Goal: Information Seeking & Learning: Get advice/opinions

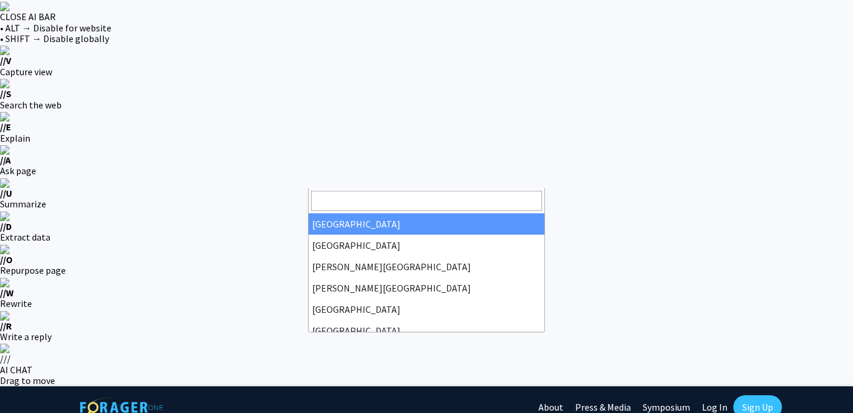
select select "34"
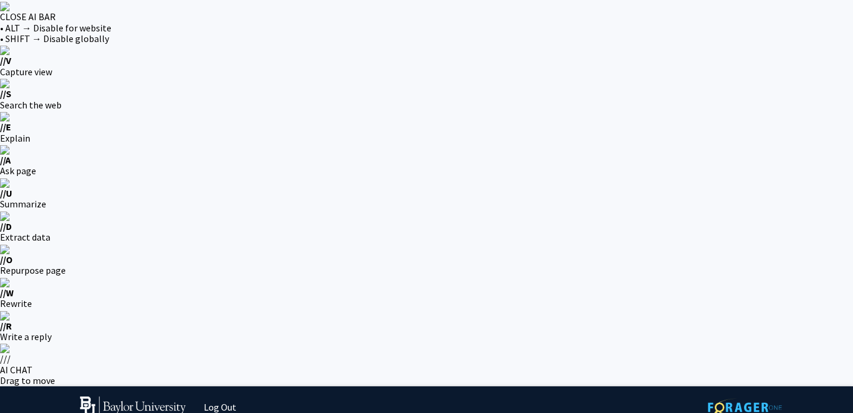
select select "1: undergrad"
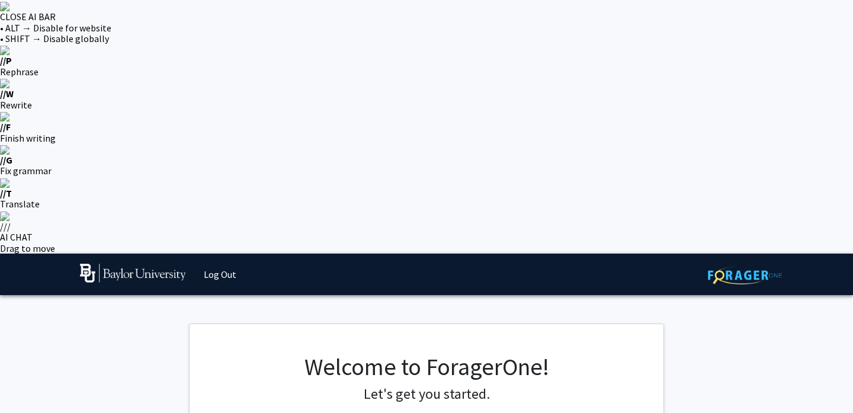
type input "Caleb"
type input "[PERSON_NAME]"
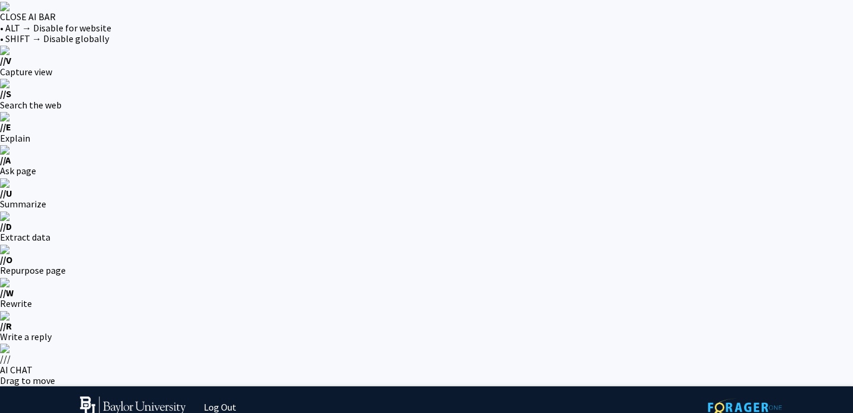
select select "89: 2754"
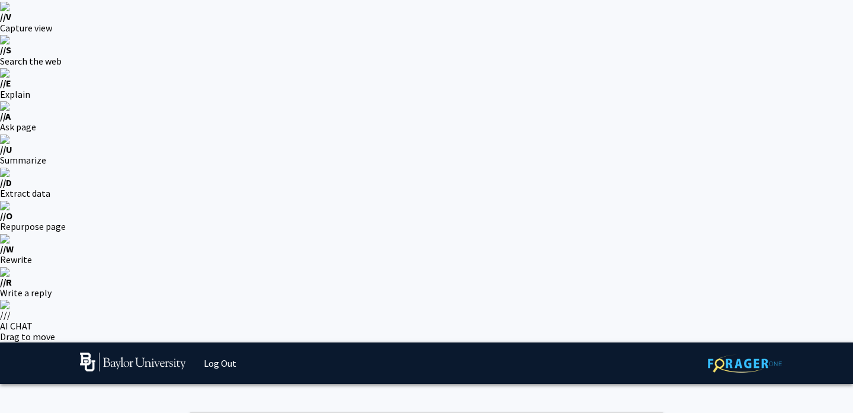
scroll to position [53, 0]
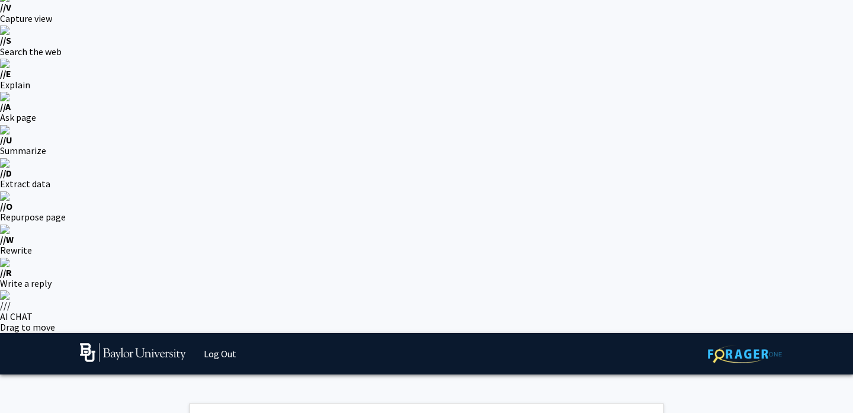
select select "27: 2090"
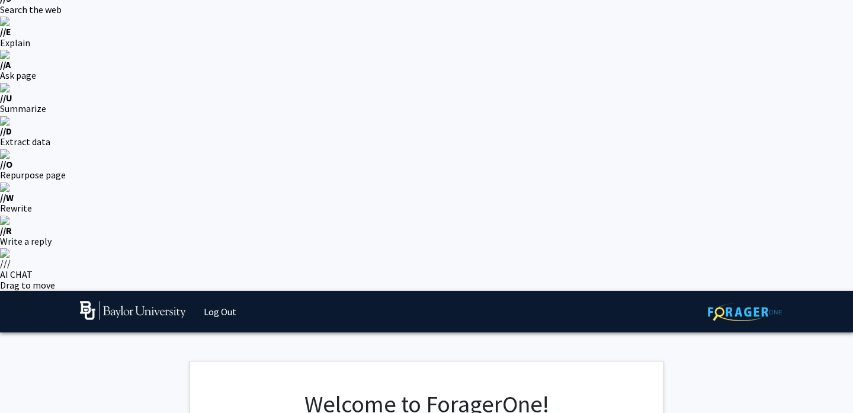
scroll to position [105, 0]
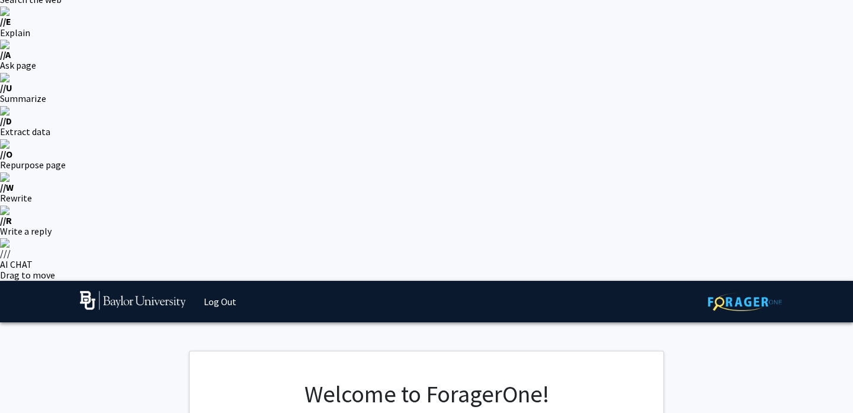
select select "3: junior"
select select "9: spring_2027"
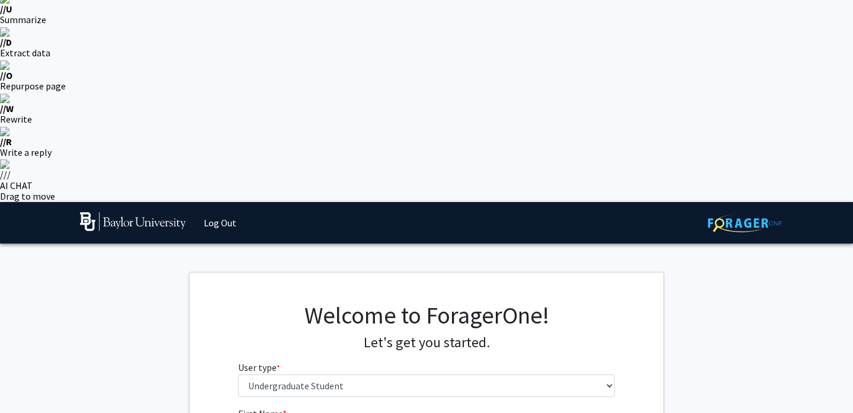
scroll to position [186, 0]
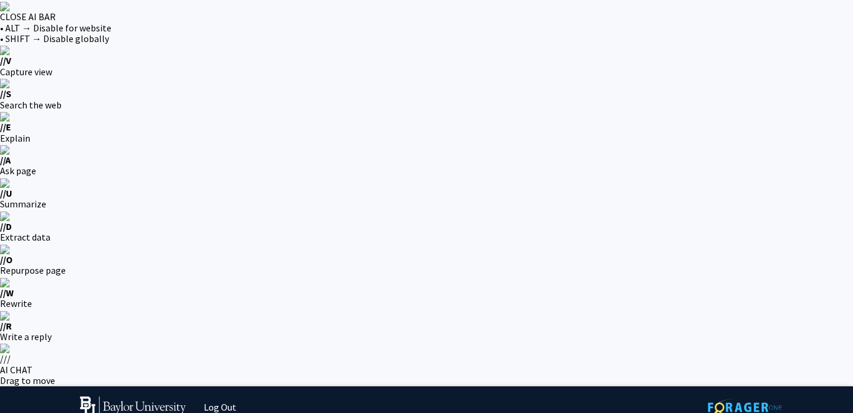
select select "2: faculty_recommendation"
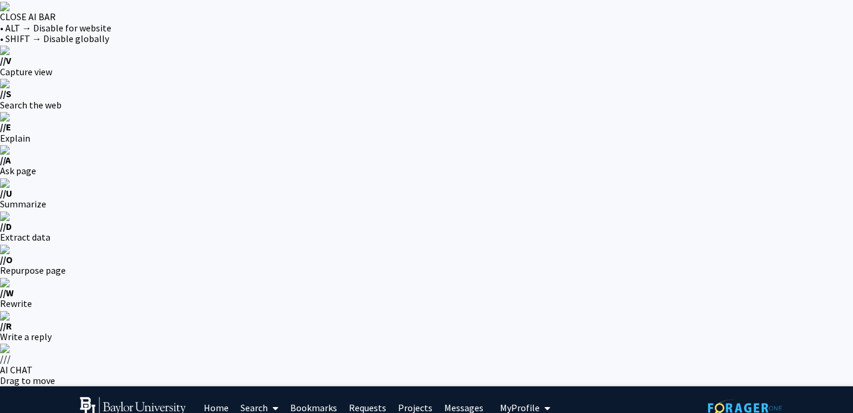
checkbox input "true"
click at [412, 387] on link "Projects" at bounding box center [415, 407] width 46 height 41
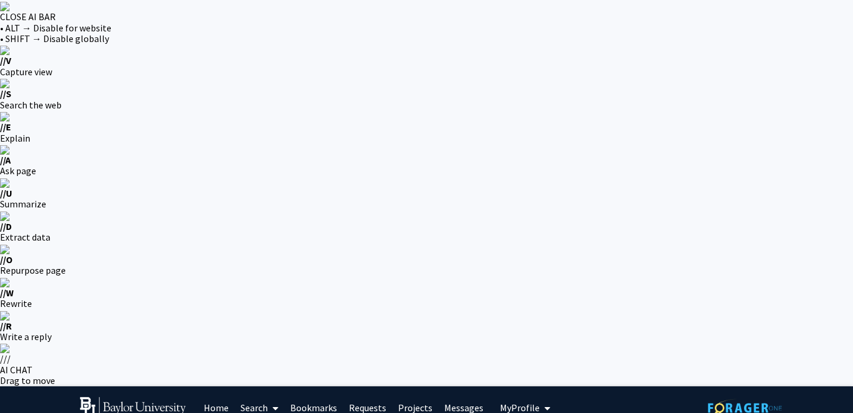
click at [360, 387] on link "Requests" at bounding box center [367, 407] width 49 height 41
click at [328, 387] on link "Bookmarks" at bounding box center [313, 407] width 59 height 41
click at [261, 387] on link "Search" at bounding box center [260, 407] width 50 height 41
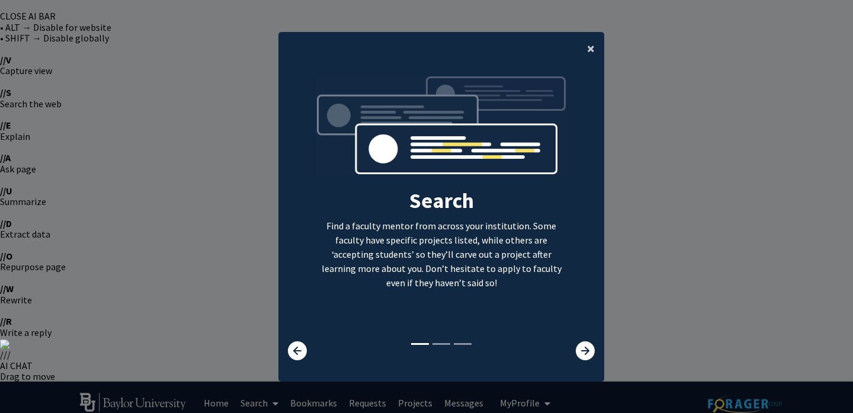
click at [578, 47] on div "×" at bounding box center [441, 48] width 326 height 33
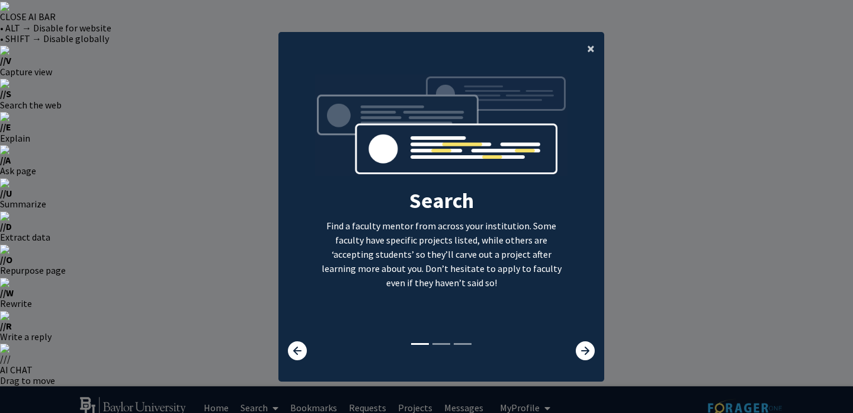
click at [594, 45] on span "×" at bounding box center [591, 48] width 8 height 18
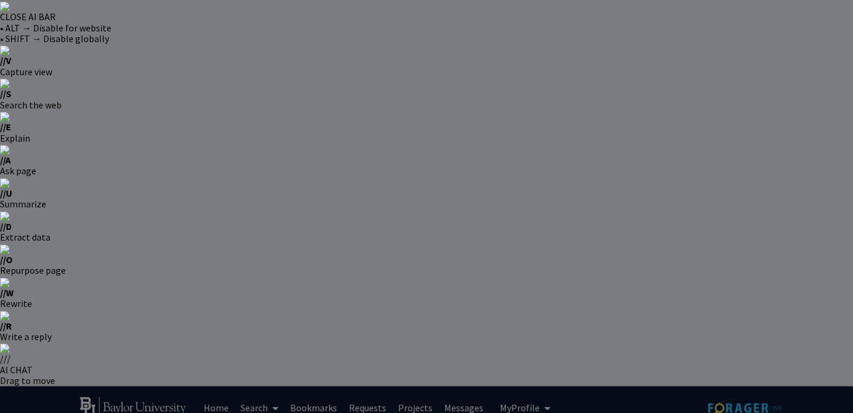
click at [589, 49] on div "Search Find a faculty mentor from across your institution. Some faculty have sp…" at bounding box center [441, 112] width 325 height 267
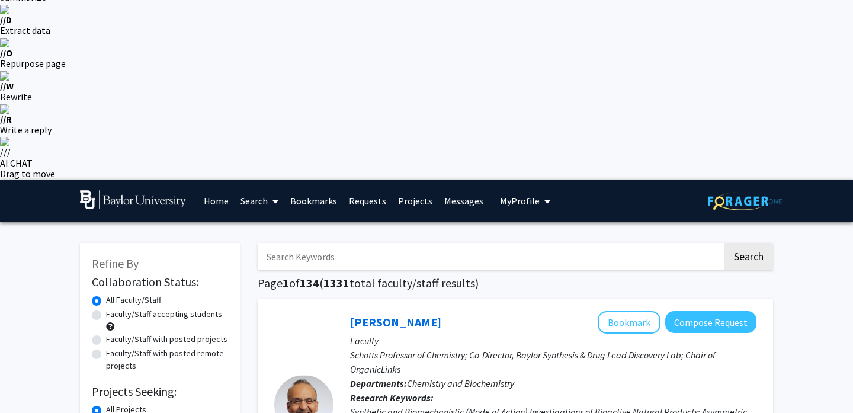
scroll to position [270, 0]
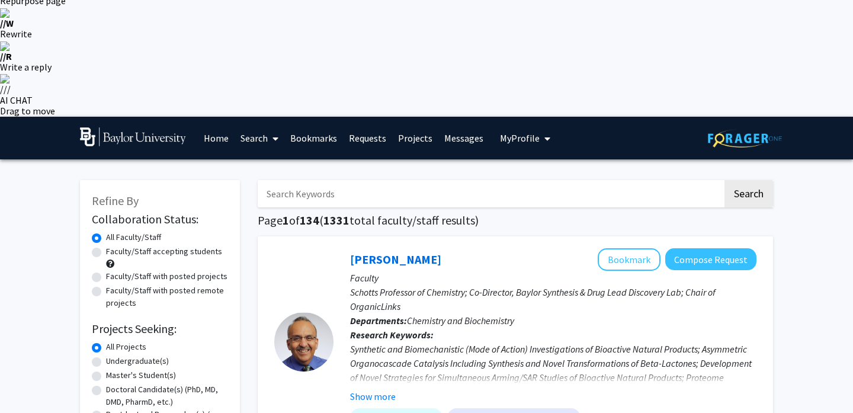
checkbox input "true"
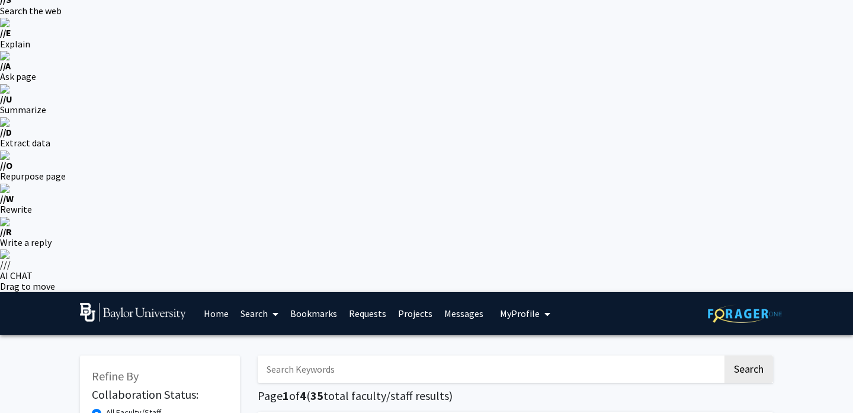
scroll to position [101, 0]
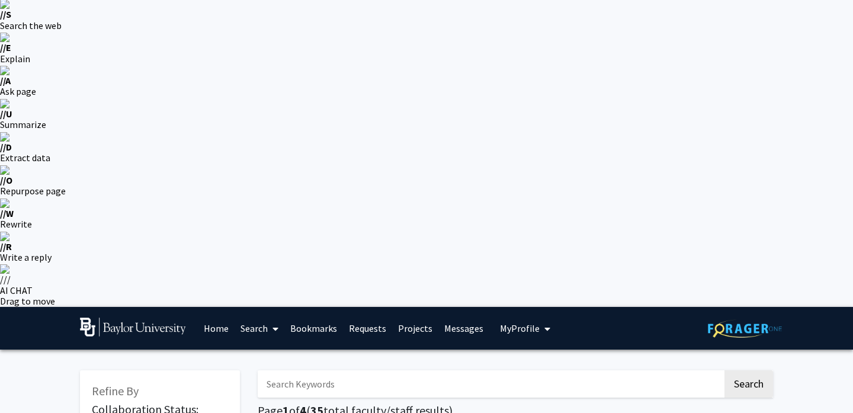
scroll to position [76, 0]
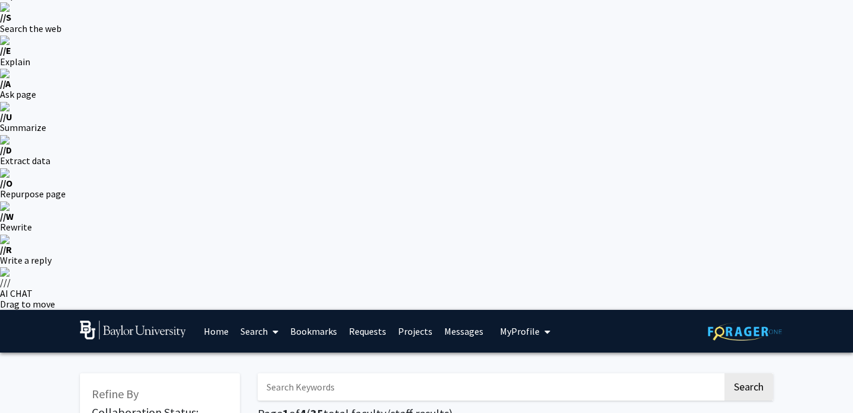
radio input "true"
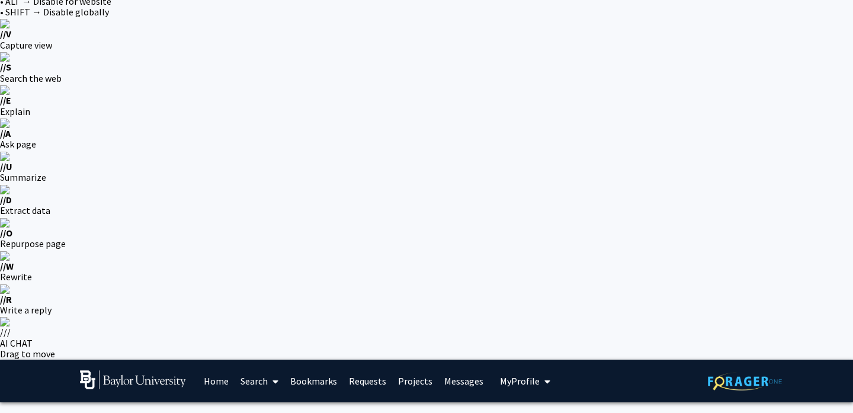
scroll to position [23, 0]
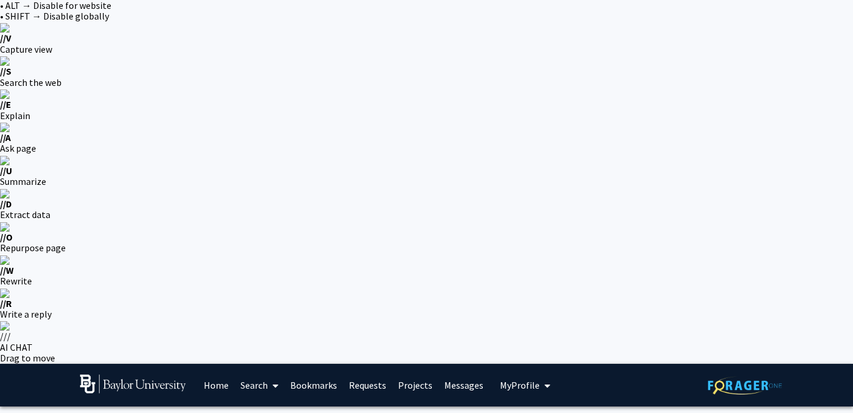
radio input "true"
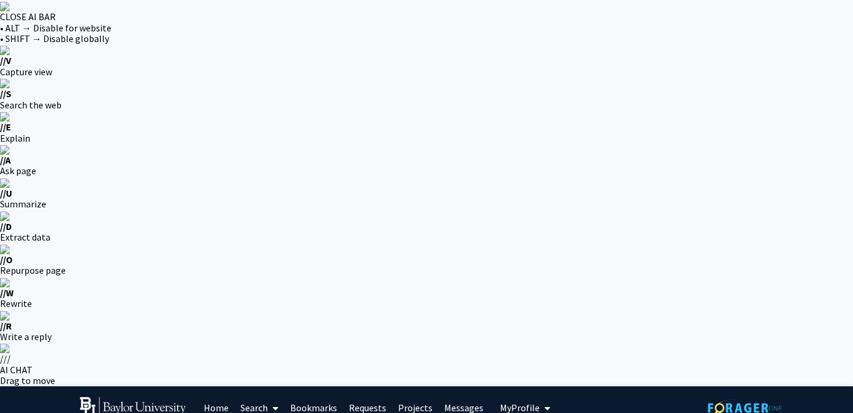
radio input "true"
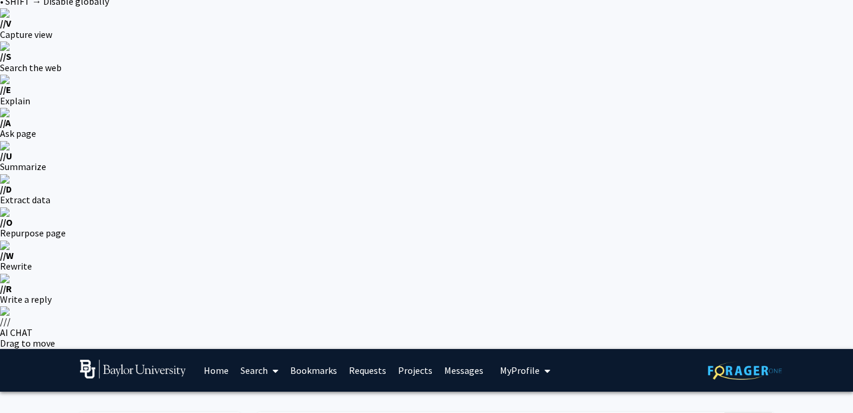
scroll to position [46, 0]
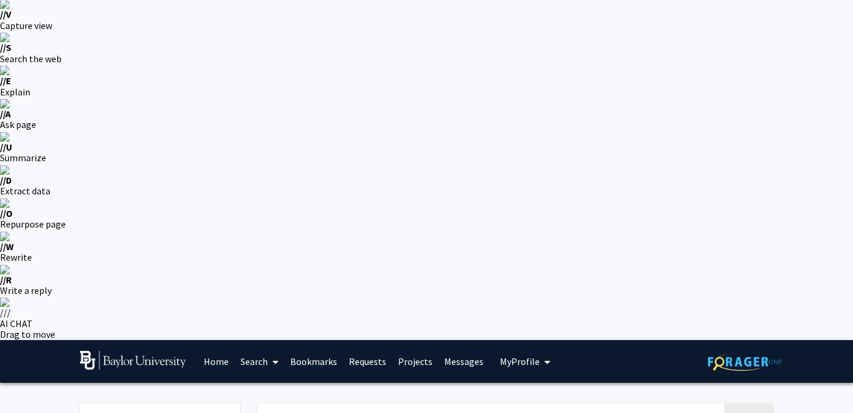
checkbox input "false"
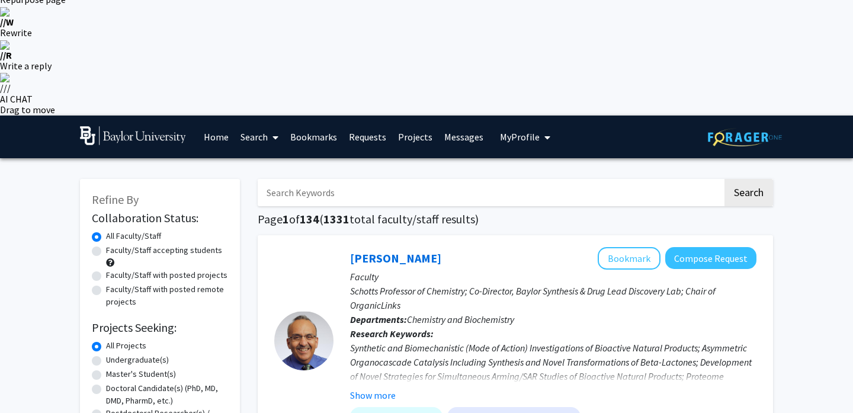
scroll to position [274, 0]
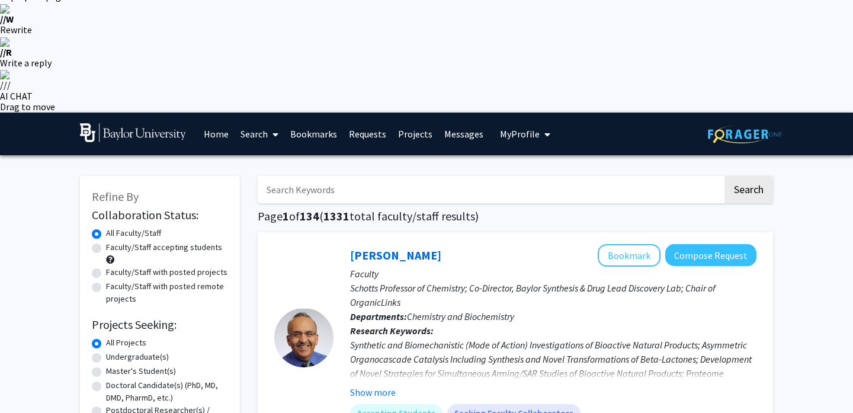
checkbox input "true"
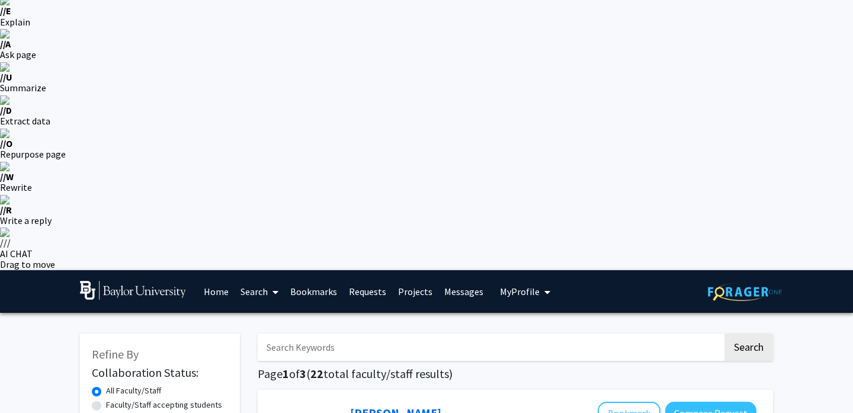
scroll to position [20, 0]
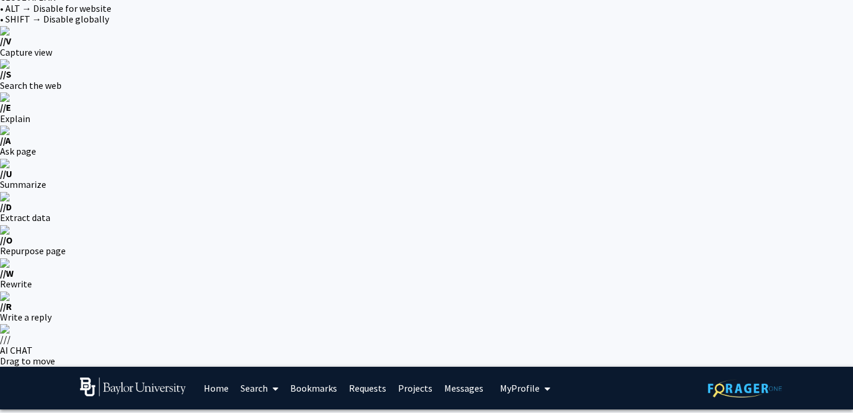
checkbox input "false"
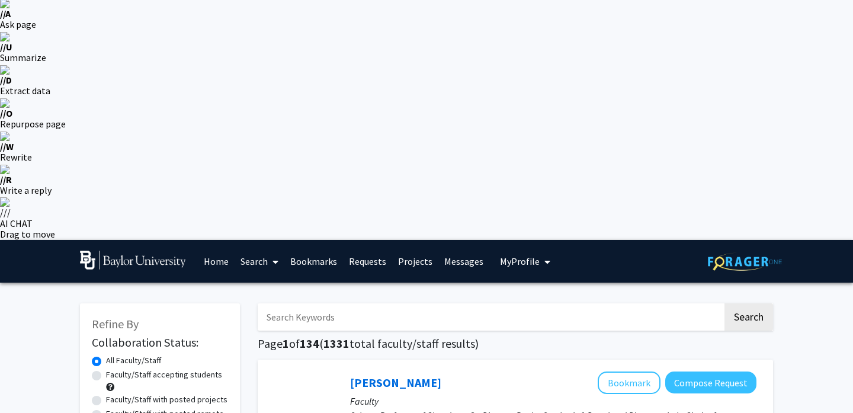
scroll to position [164, 0]
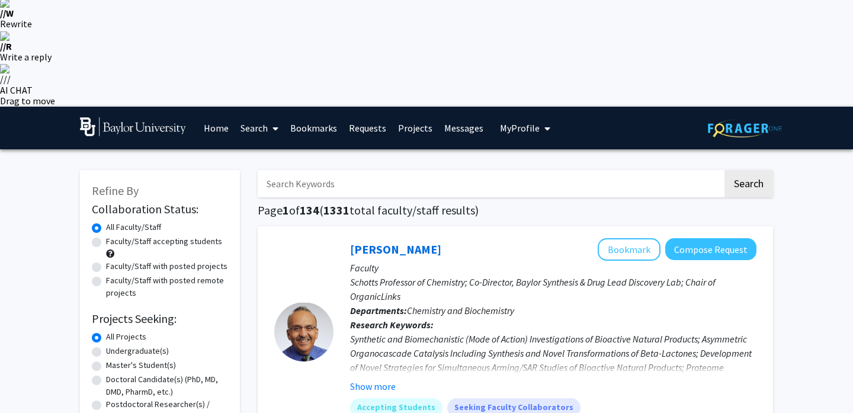
scroll to position [47, 0]
checkbox input "true"
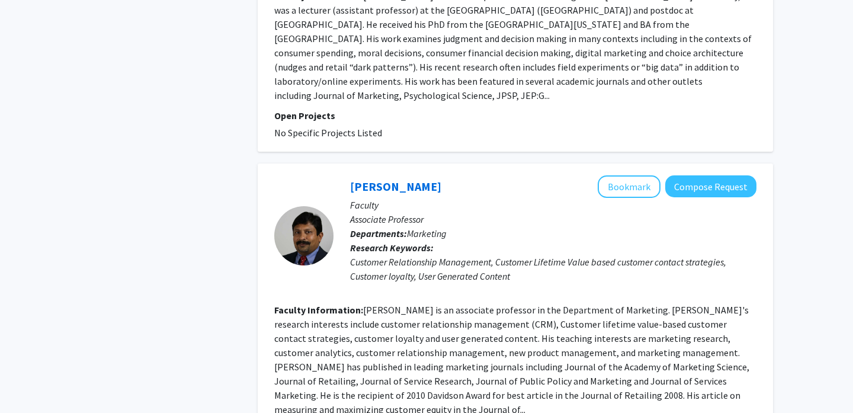
scroll to position [2781, 0]
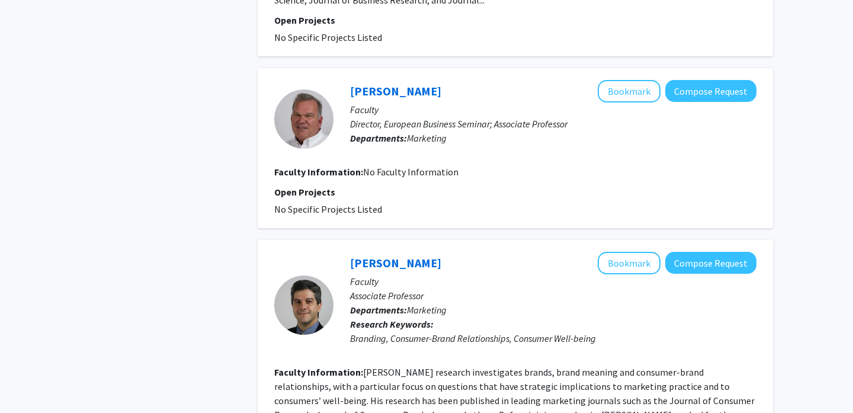
scroll to position [2283, 0]
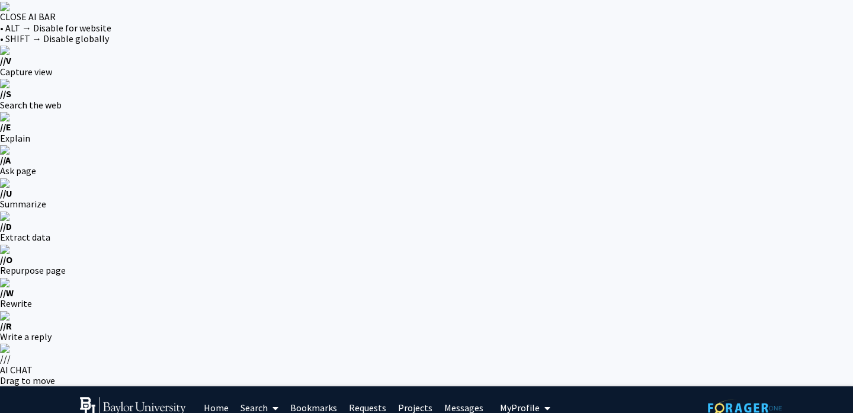
scroll to position [184, 0]
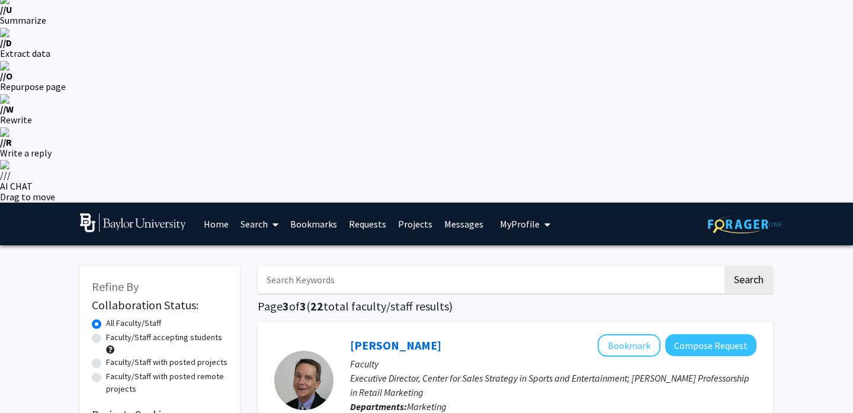
checkbox input "false"
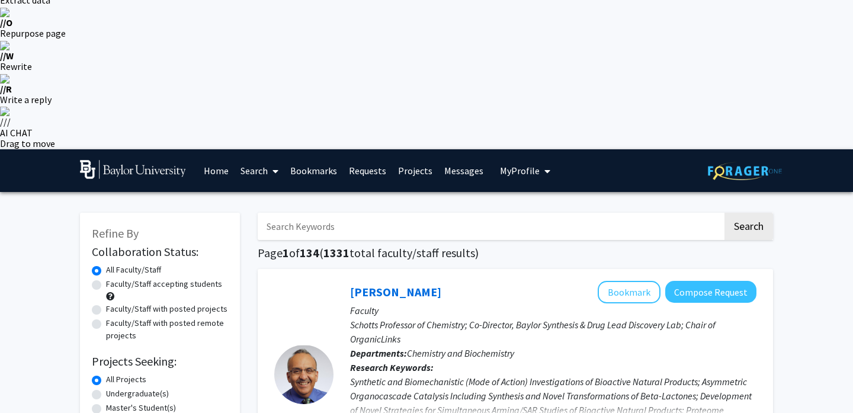
scroll to position [244, 0]
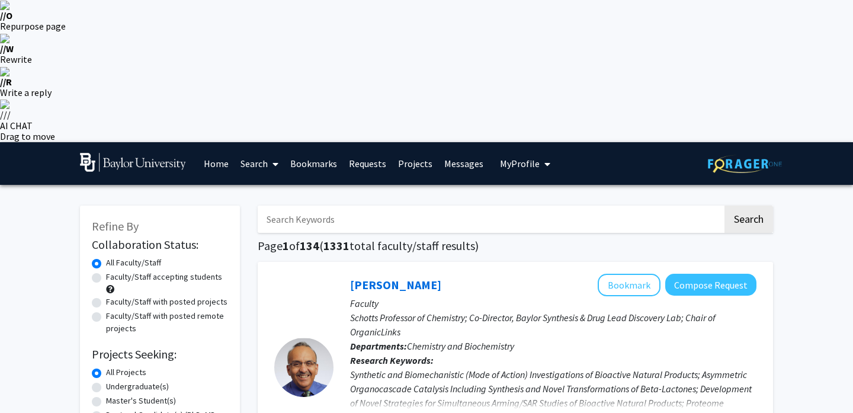
checkbox input "true"
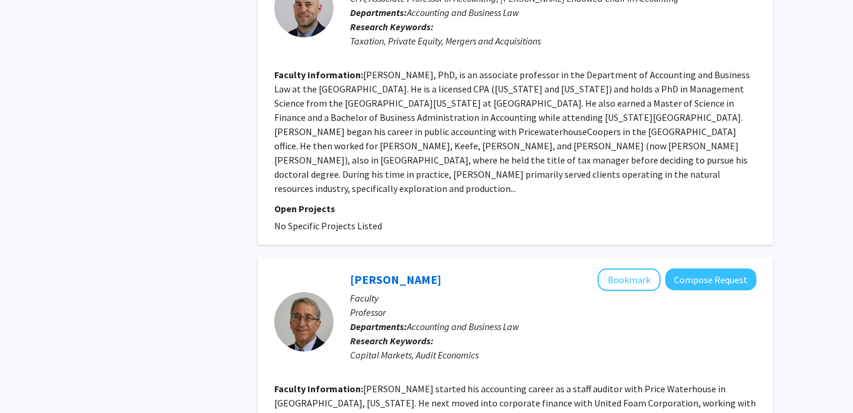
scroll to position [2511, 0]
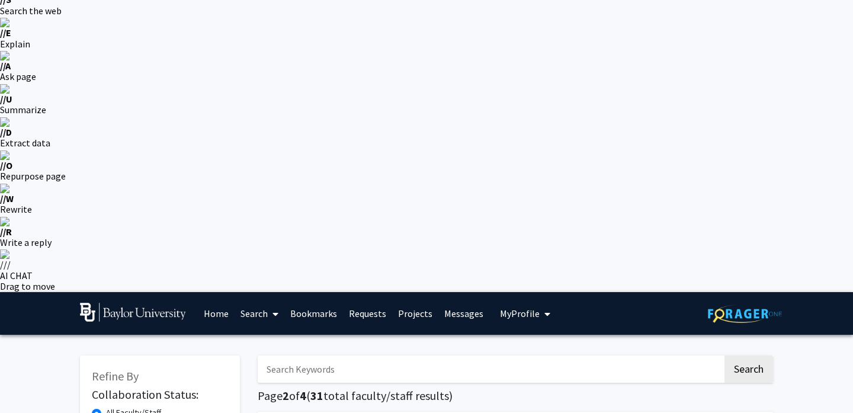
scroll to position [116, 0]
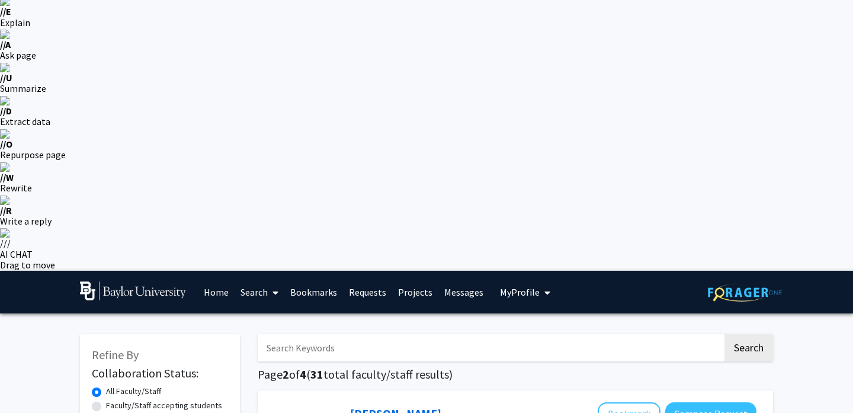
checkbox input "false"
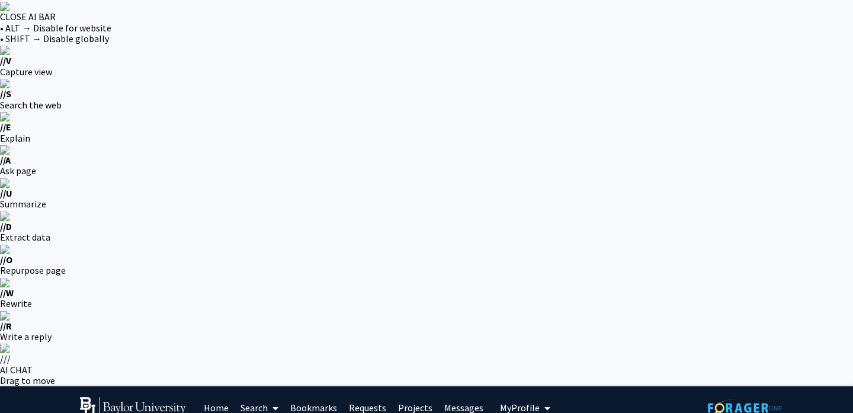
radio input "true"
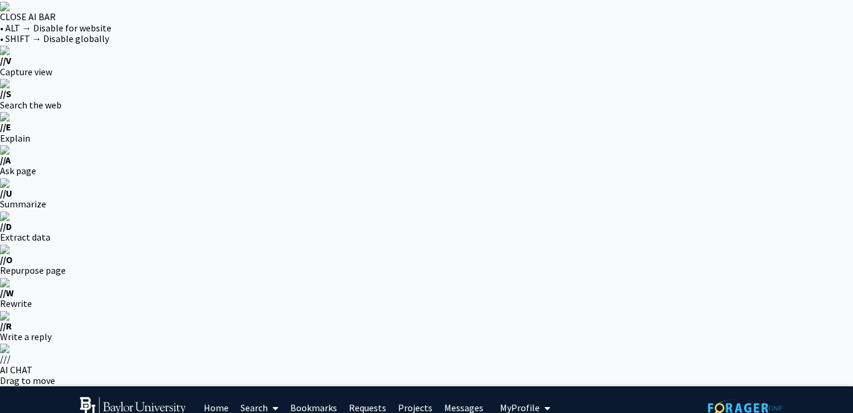
radio input "true"
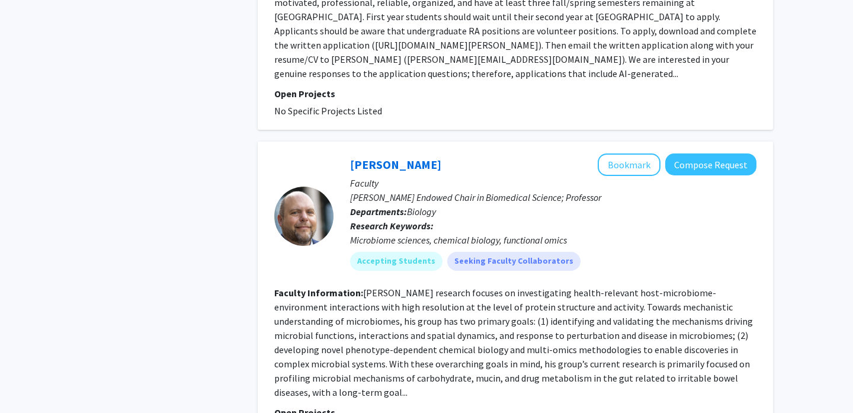
scroll to position [3269, 0]
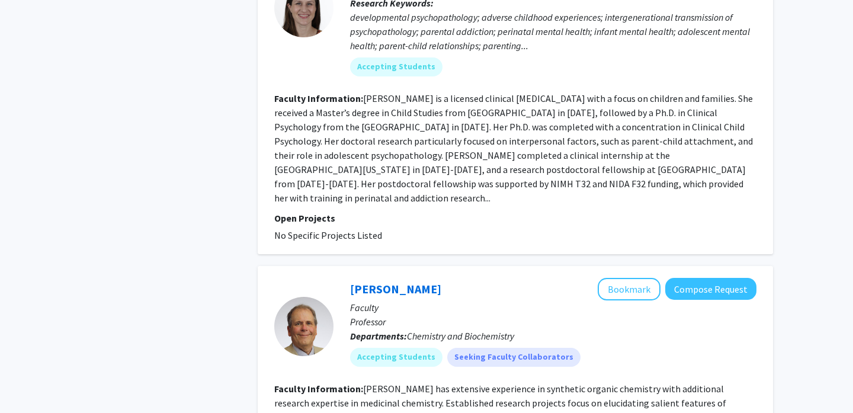
scroll to position [2785, 0]
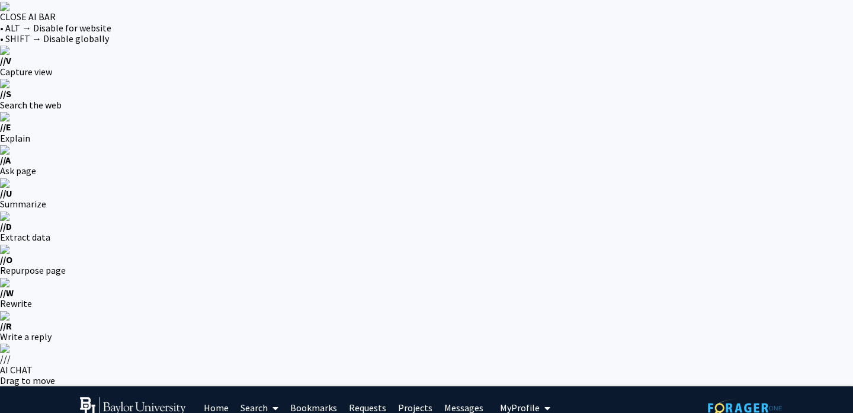
radio input "true"
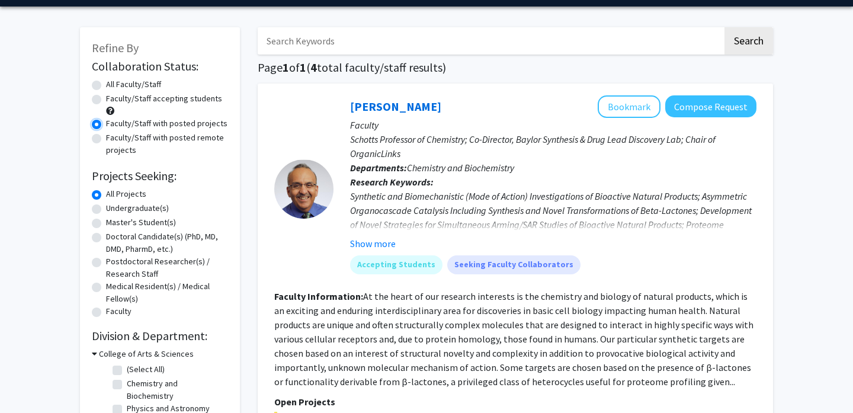
scroll to position [426, 0]
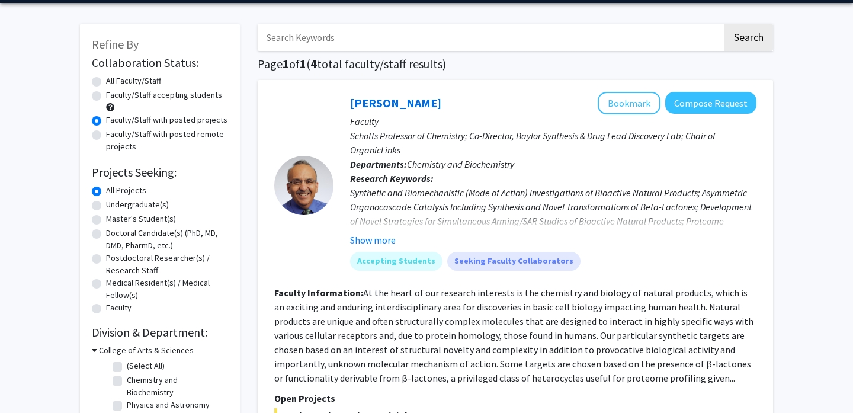
drag, startPoint x: 313, startPoint y: 300, endPoint x: 381, endPoint y: 323, distance: 71.9
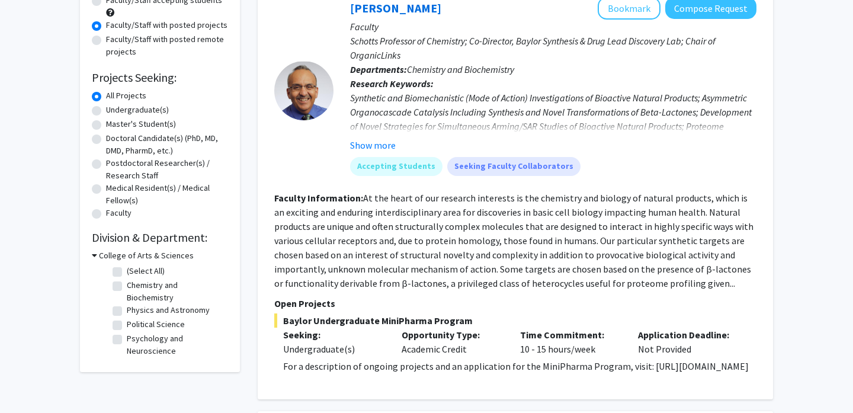
scroll to position [556, 0]
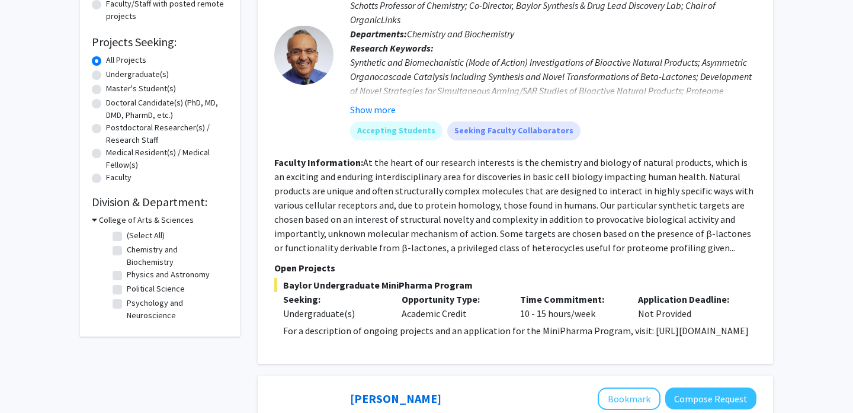
drag, startPoint x: 497, startPoint y: 357, endPoint x: 639, endPoint y: 357, distance: 141.6
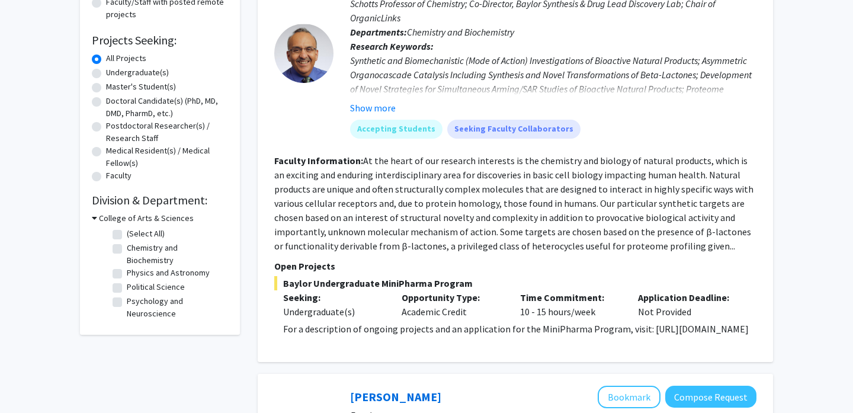
drag, startPoint x: 677, startPoint y: 359, endPoint x: 524, endPoint y: 365, distance: 153.0
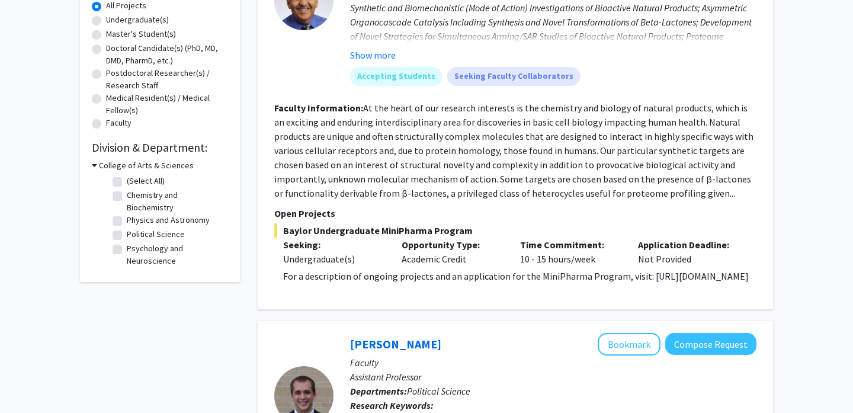
scroll to position [613, 0]
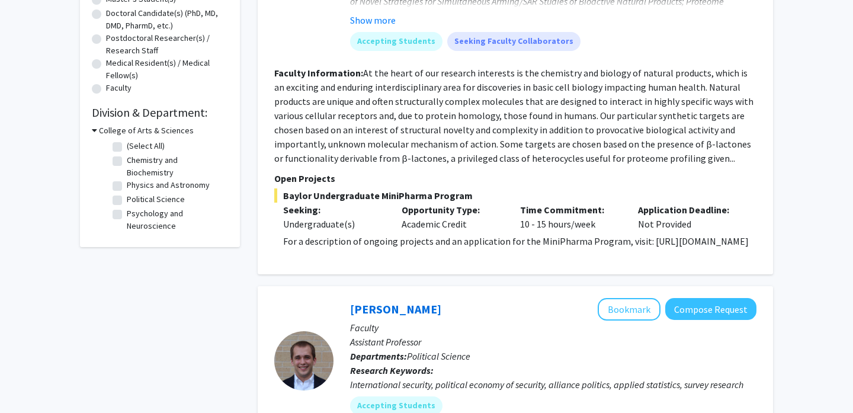
scroll to position [648, 0]
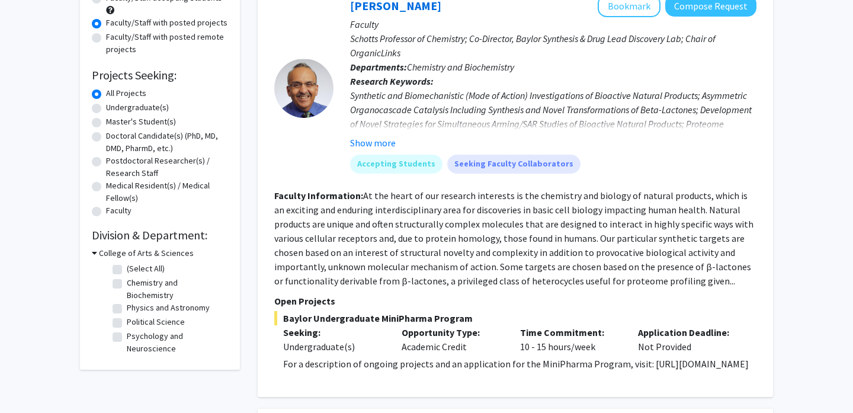
scroll to position [521, 0]
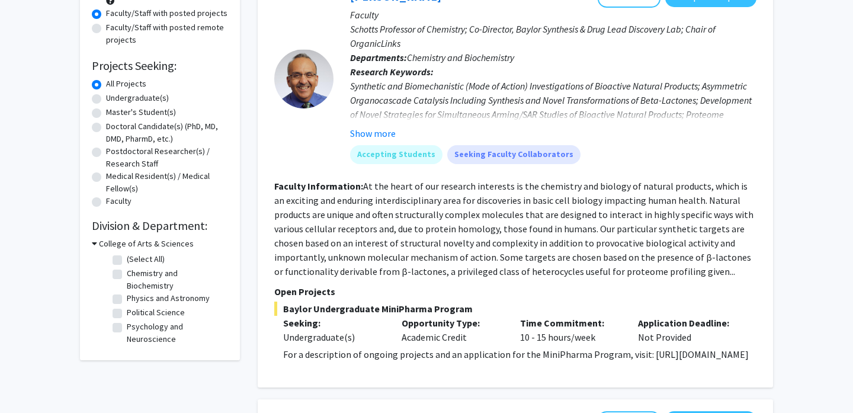
scroll to position [542, 0]
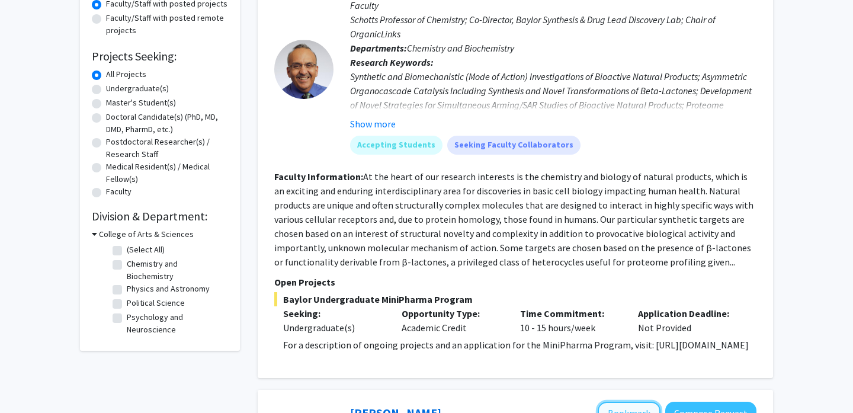
click at [623, 402] on button "Bookmark" at bounding box center [629, 413] width 63 height 23
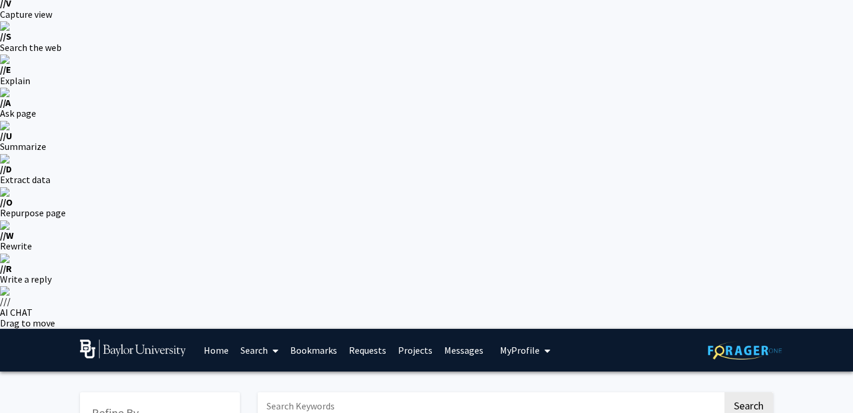
scroll to position [0, 0]
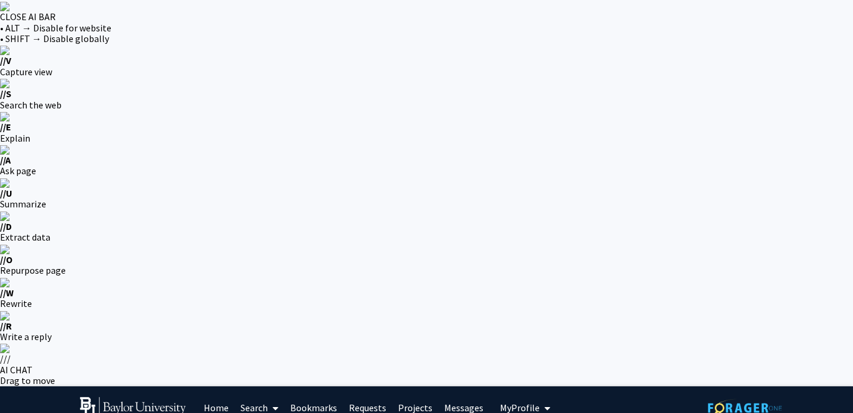
click at [211, 387] on link "Home" at bounding box center [216, 407] width 37 height 41
click at [516, 386] on button "My Profile" at bounding box center [524, 407] width 57 height 43
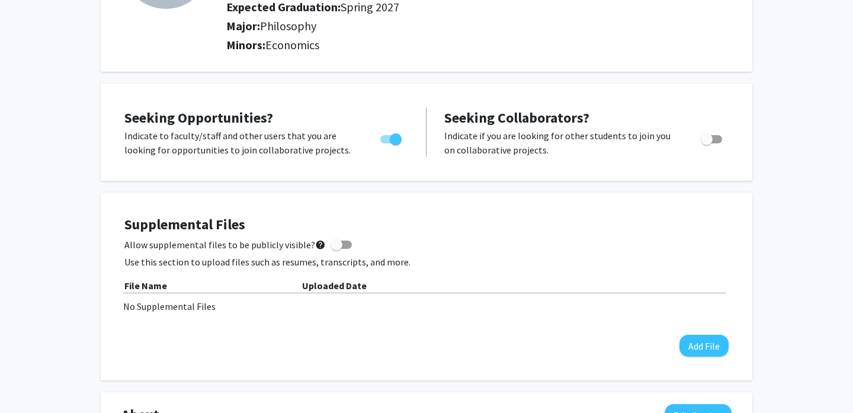
scroll to position [549, 0]
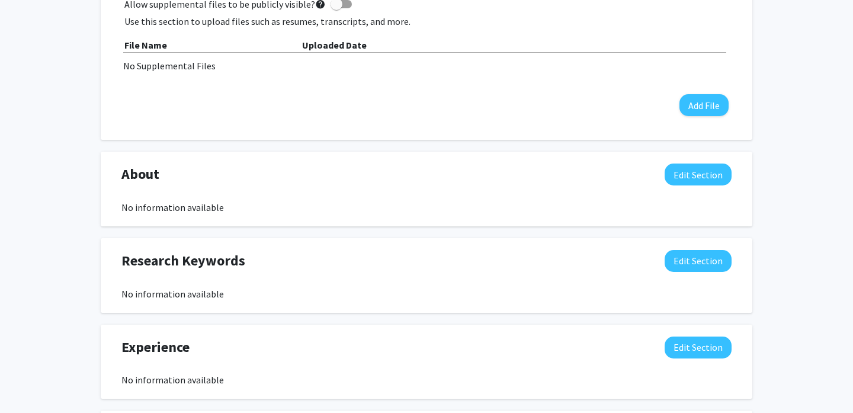
scroll to position [786, 0]
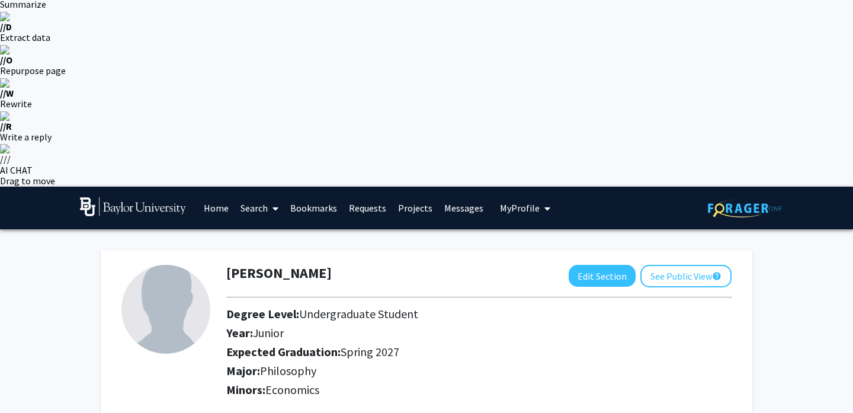
scroll to position [201, 0]
